Goal: Find contact information: Obtain details needed to contact an individual or organization

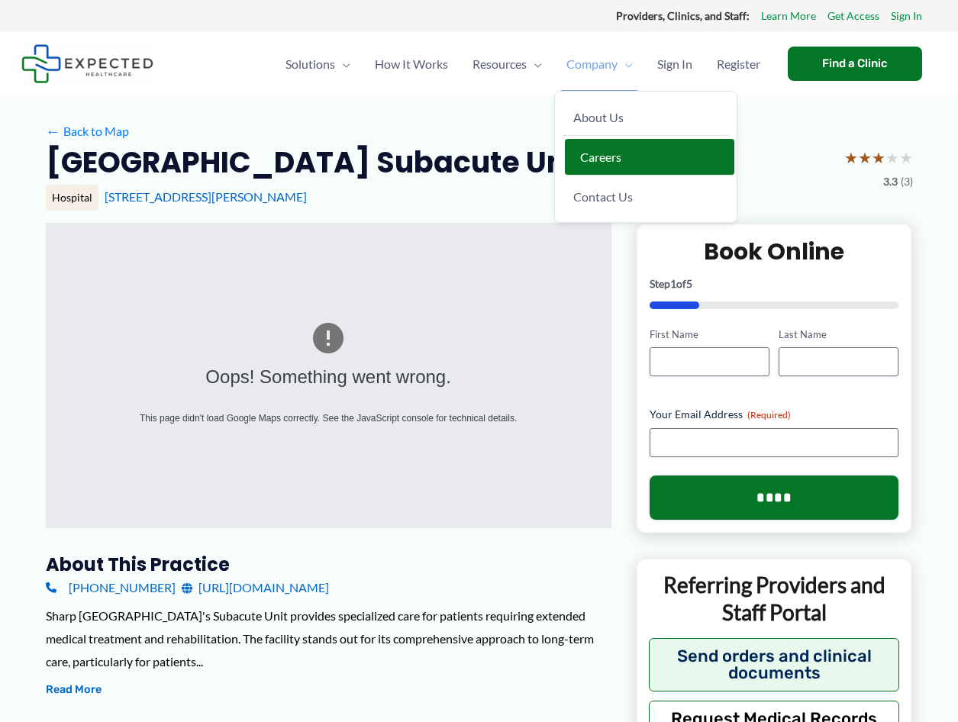
click at [717, 166] on link "Careers" at bounding box center [650, 157] width 170 height 37
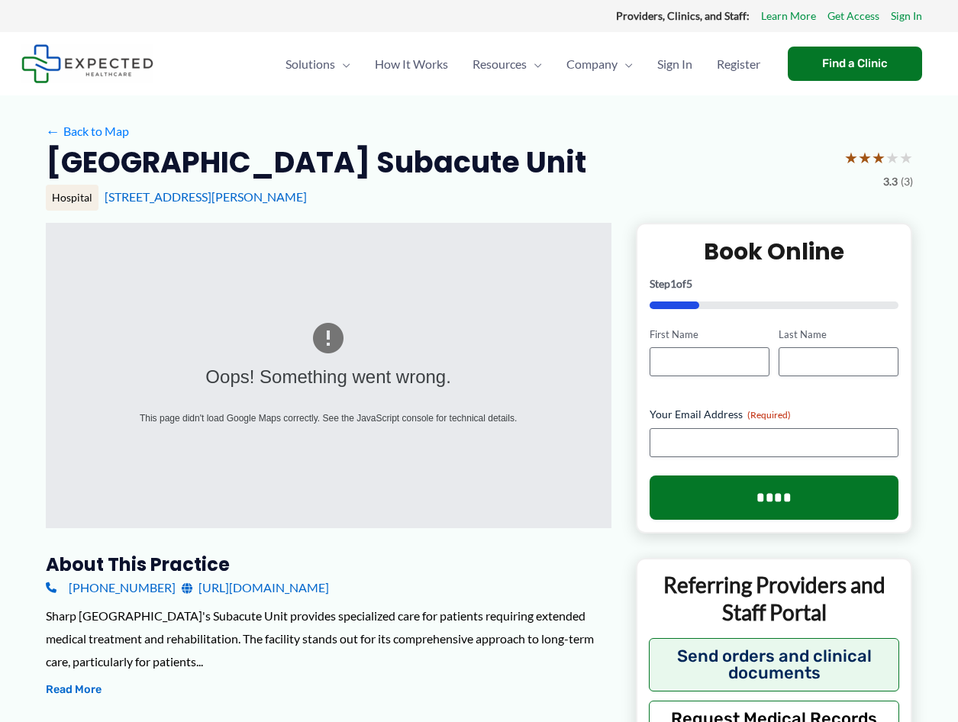
drag, startPoint x: 83, startPoint y: 587, endPoint x: 40, endPoint y: 592, distance: 43.8
drag, startPoint x: 16, startPoint y: 586, endPoint x: 150, endPoint y: 589, distance: 134.4
copy link "(619) 522-3731"
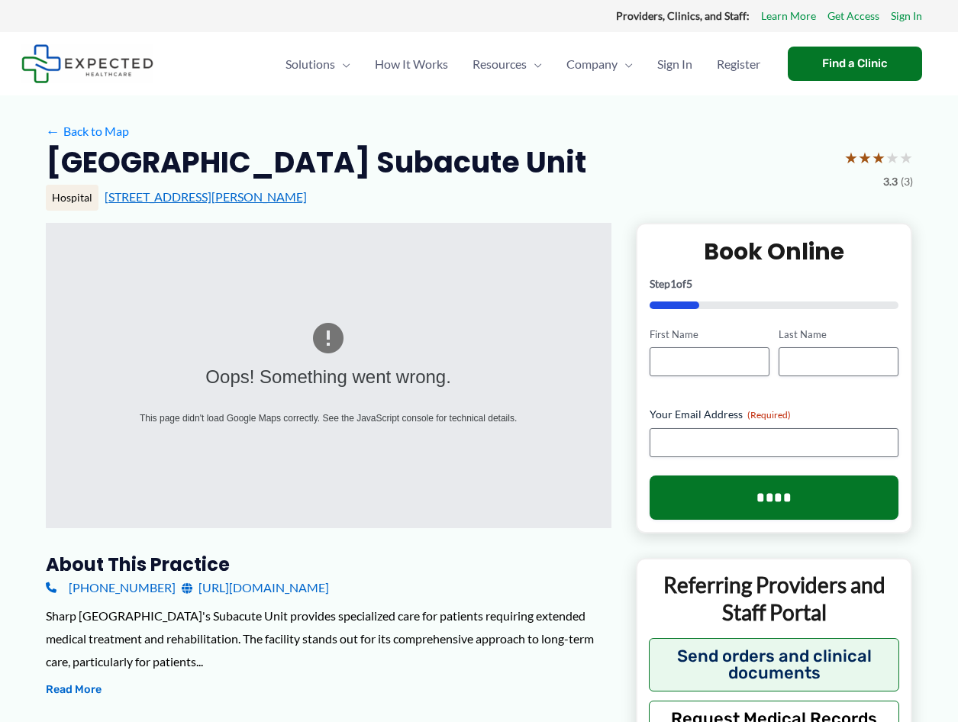
click at [186, 198] on link "255 Soledad Pl, Coronado, CA" at bounding box center [206, 196] width 202 height 15
